Goal: Feedback & Contribution: Leave review/rating

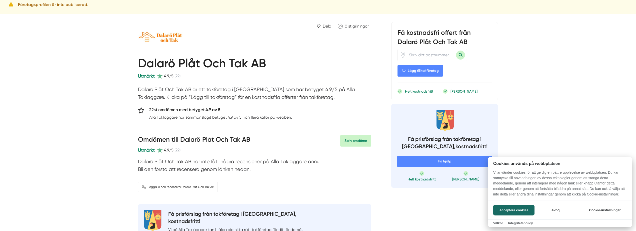
scroll to position [25, 0]
click at [529, 209] on button "Acceptera cookies" at bounding box center [514, 210] width 41 height 11
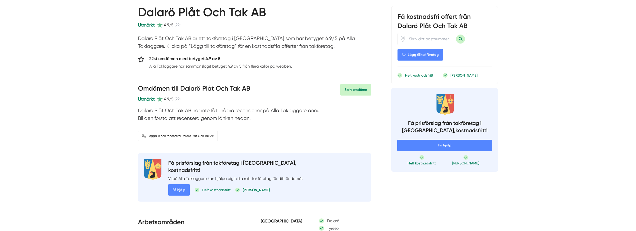
scroll to position [76, 0]
click at [357, 89] on link "Skriv omdöme" at bounding box center [355, 90] width 31 height 12
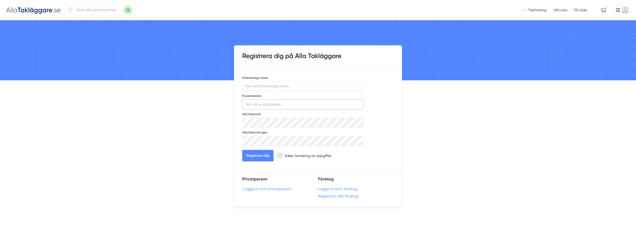
click at [277, 104] on input "E-postadress" at bounding box center [302, 104] width 121 height 10
type input "[EMAIL_ADDRESS][DOMAIN_NAME]"
click at [193, 106] on div "Vi introducerar dig till takföretag som är redo att hjälpa dig! Vi introducerar…" at bounding box center [318, 229] width 636 height 459
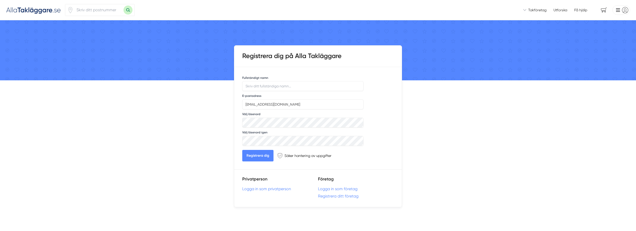
click at [265, 188] on link "Logga in som privatperson" at bounding box center [280, 188] width 76 height 5
